Goal: Task Accomplishment & Management: Use online tool/utility

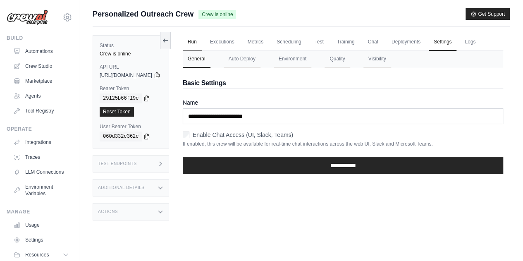
click at [202, 44] on link "Run" at bounding box center [192, 42] width 19 height 17
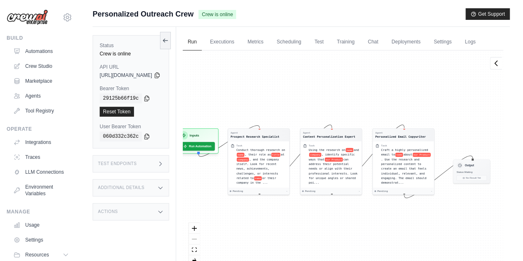
drag, startPoint x: 220, startPoint y: 117, endPoint x: 271, endPoint y: 89, distance: 57.9
click at [271, 89] on div "Agent Prospect Research Specialist Task Conduct thorough research on name , the…" at bounding box center [343, 161] width 321 height 222
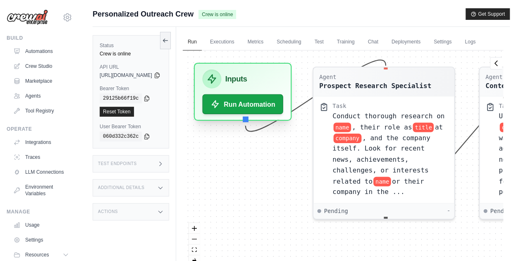
click at [247, 88] on div "Inputs" at bounding box center [242, 79] width 81 height 19
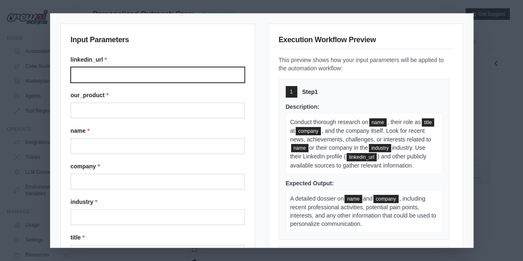
click at [121, 71] on input "Linkedin url" at bounding box center [158, 75] width 174 height 16
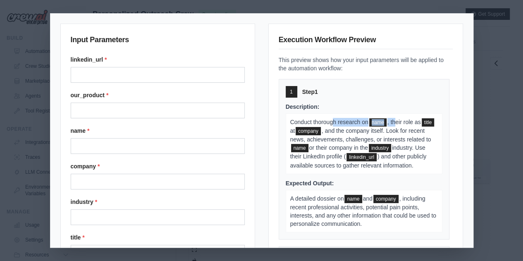
drag, startPoint x: 331, startPoint y: 119, endPoint x: 395, endPoint y: 122, distance: 64.2
click at [395, 122] on p "Conduct thorough research on name , their role as title at company , and the co…" at bounding box center [364, 143] width 157 height 61
click at [364, 134] on p "Conduct thorough research on name , their role as title at company , and the co…" at bounding box center [364, 143] width 157 height 61
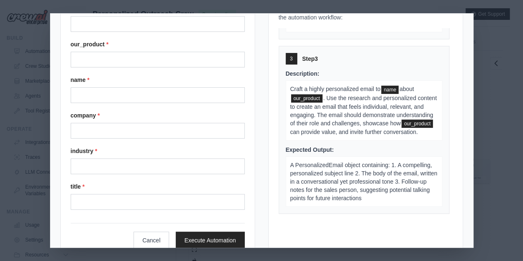
scroll to position [70, 0]
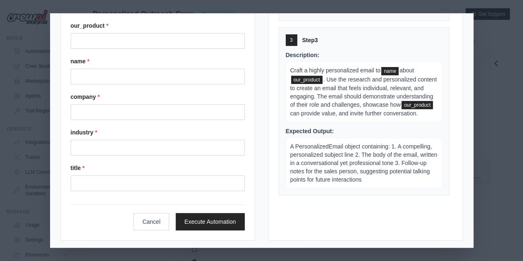
click at [495, 93] on div "Input Parameters linkedin_url * our_product * name * company * industry * title…" at bounding box center [261, 130] width 523 height 261
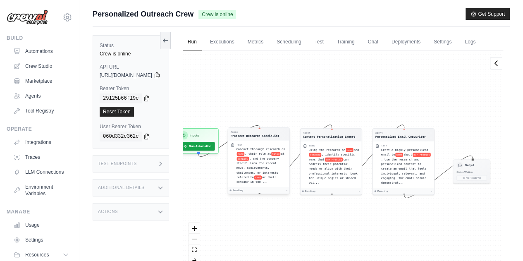
click at [273, 173] on div "Conduct thorough research on name , their role as title at company , and the co…" at bounding box center [261, 166] width 50 height 38
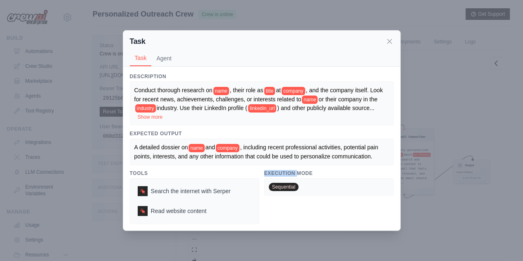
click at [273, 173] on h3 "Execution Mode" at bounding box center [328, 173] width 129 height 7
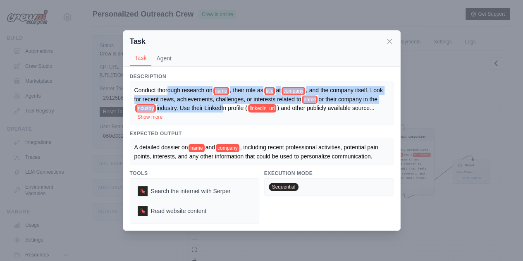
drag, startPoint x: 174, startPoint y: 91, endPoint x: 292, endPoint y: 105, distance: 119.2
click at [227, 111] on div "Conduct thorough research on name , their role as title at company , and the co…" at bounding box center [261, 103] width 255 height 35
click at [420, 98] on div "Task Task Agent Description Conduct thorough research on name , their role as t…" at bounding box center [261, 130] width 523 height 261
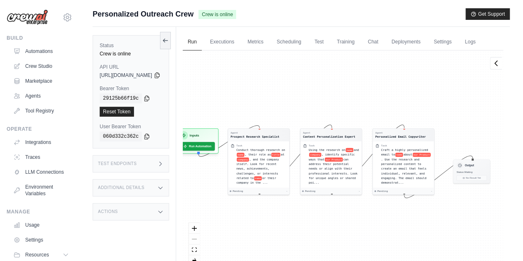
drag, startPoint x: 91, startPoint y: 15, endPoint x: 194, endPoint y: 15, distance: 103.4
click at [194, 15] on div "Submit a support request Describe your issue or question * Please be specific a…" at bounding box center [301, 148] width 444 height 280
drag, startPoint x: 225, startPoint y: 10, endPoint x: 155, endPoint y: 15, distance: 69.7
click at [173, 11] on div "Personalized Outreach Crew Crew is online Get Support" at bounding box center [301, 14] width 417 height 12
drag, startPoint x: 91, startPoint y: 14, endPoint x: 183, endPoint y: 8, distance: 91.7
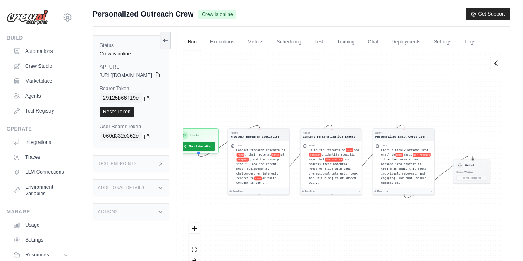
click at [183, 8] on main "Submit a support request Describe your issue or question * Please be specific a…" at bounding box center [301, 148] width 444 height 296
drag, startPoint x: 205, startPoint y: 16, endPoint x: 246, endPoint y: 19, distance: 40.7
click at [246, 19] on div "Personalized Outreach Crew Crew is online Get Support" at bounding box center [301, 14] width 417 height 12
click at [255, 18] on div "Personalized Outreach Crew Crew is online Get Support" at bounding box center [301, 14] width 417 height 12
drag, startPoint x: 242, startPoint y: 14, endPoint x: 160, endPoint y: 14, distance: 81.9
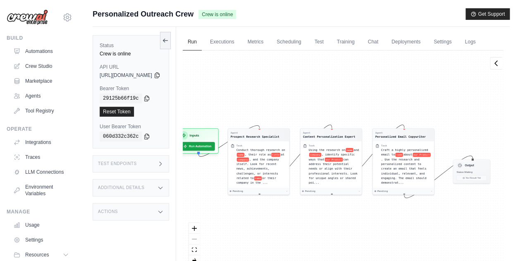
click at [172, 12] on div "Personalized Outreach Crew Crew is online Get Support" at bounding box center [301, 14] width 417 height 12
click at [92, 12] on div "Submit a support request Describe your issue or question * Please be specific a…" at bounding box center [301, 148] width 444 height 280
drag, startPoint x: 92, startPoint y: 12, endPoint x: 190, endPoint y: 15, distance: 98.5
click at [190, 15] on div "Submit a support request Describe your issue or question * Please be specific a…" at bounding box center [301, 148] width 444 height 280
drag, startPoint x: 237, startPoint y: 12, endPoint x: 208, endPoint y: 14, distance: 29.1
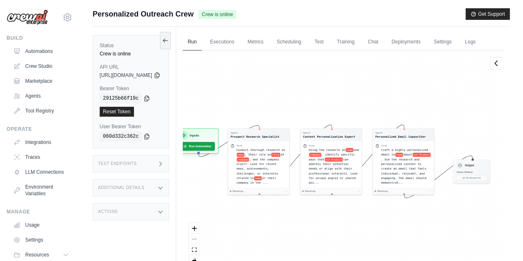
click at [208, 14] on div "Personalized Outreach Crew Crew is online Get Support" at bounding box center [301, 14] width 417 height 12
drag, startPoint x: 203, startPoint y: 13, endPoint x: 233, endPoint y: 14, distance: 30.2
click at [233, 14] on span "Crew is online" at bounding box center [218, 14] width 38 height 9
